Goal: Check status: Check status

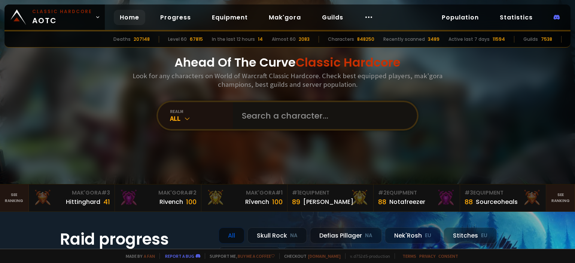
click at [256, 116] on input "text" at bounding box center [322, 115] width 171 height 27
click at [287, 18] on link "Mak'gora" at bounding box center [285, 17] width 44 height 15
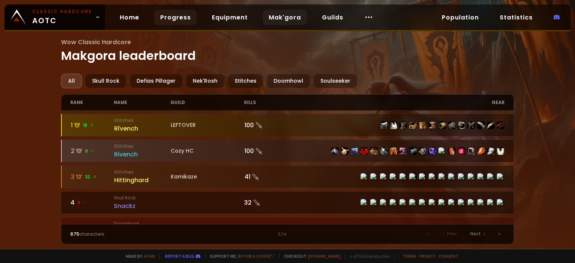
click at [190, 18] on link "Progress" at bounding box center [175, 17] width 43 height 15
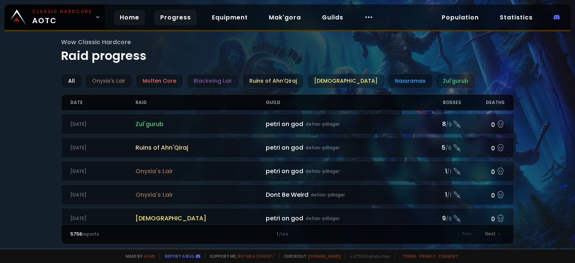
click at [141, 16] on link "Home" at bounding box center [129, 17] width 31 height 15
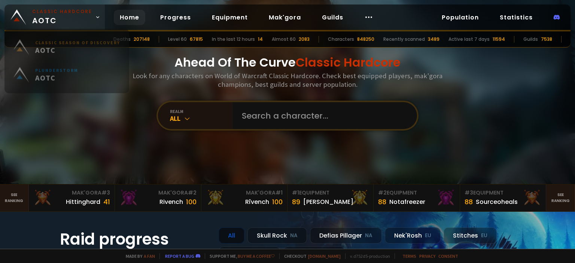
click at [97, 13] on link "Classic Hardcore AOTC" at bounding box center [54, 16] width 100 height 25
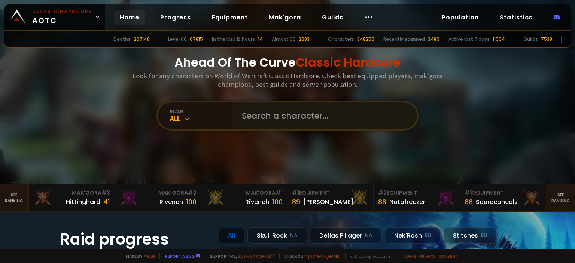
click at [230, 120] on div "realm All" at bounding box center [287, 116] width 262 height 30
drag, startPoint x: 260, startPoint y: 112, endPoint x: 267, endPoint y: 113, distance: 7.3
click at [262, 112] on input "text" at bounding box center [322, 115] width 171 height 27
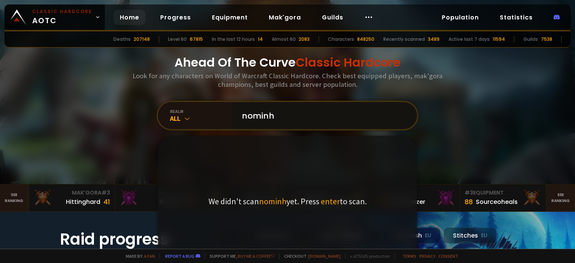
type input "nominhc"
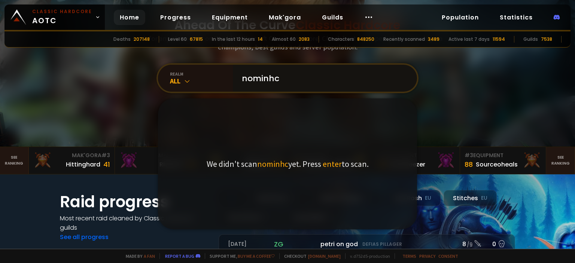
scroll to position [112, 0]
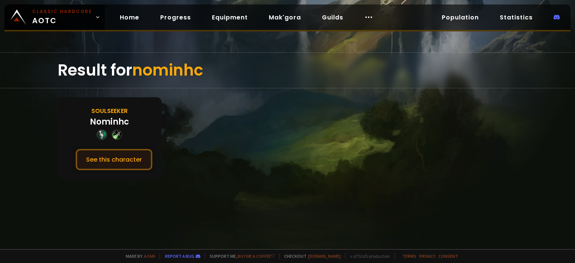
click at [112, 158] on button "See this character" at bounding box center [114, 159] width 77 height 21
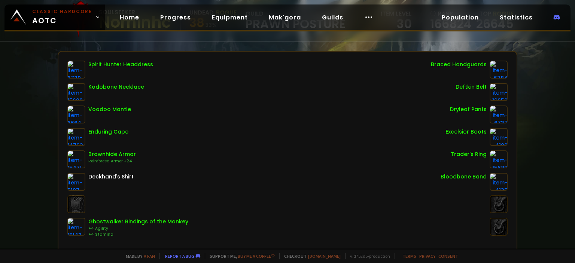
scroll to position [71, 0]
